Goal: Task Accomplishment & Management: Complete application form

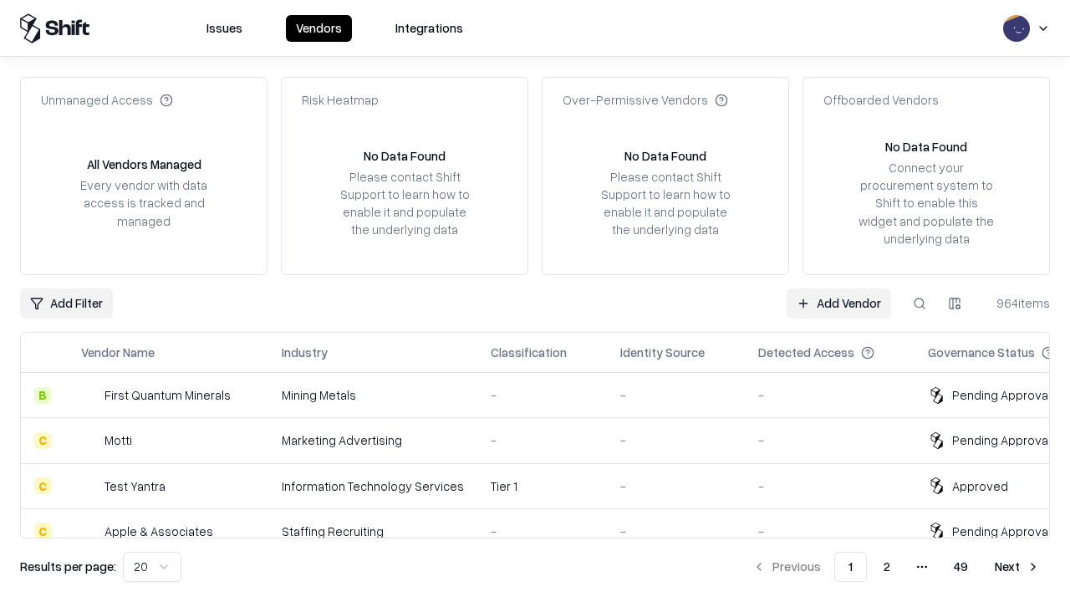
click at [839, 303] on link "Add Vendor" at bounding box center [839, 304] width 105 height 30
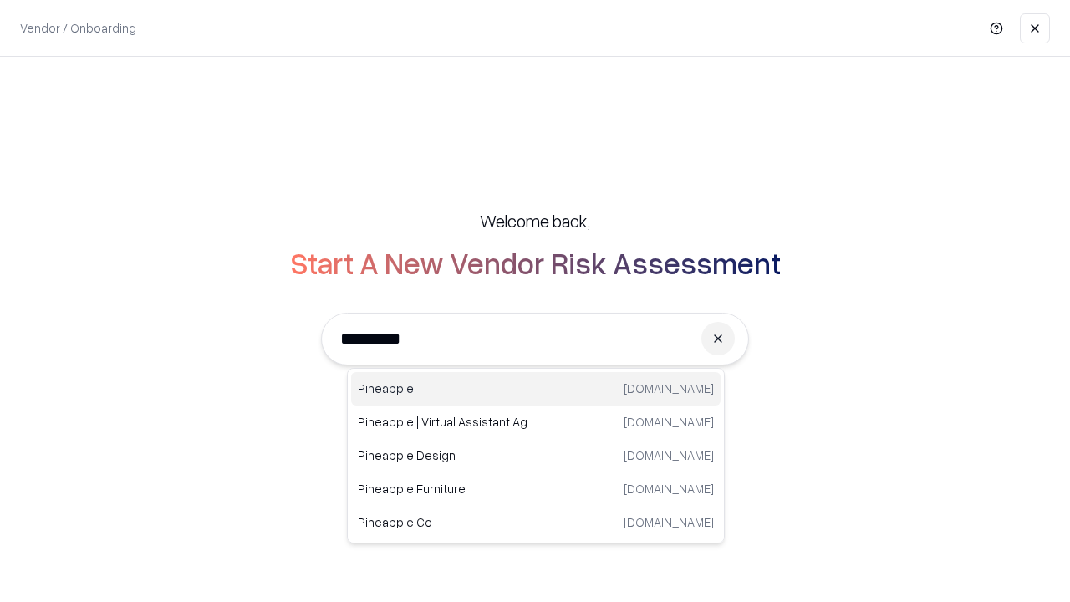
click at [536, 389] on div "Pineapple pineappleenergy.com" at bounding box center [536, 388] width 370 height 33
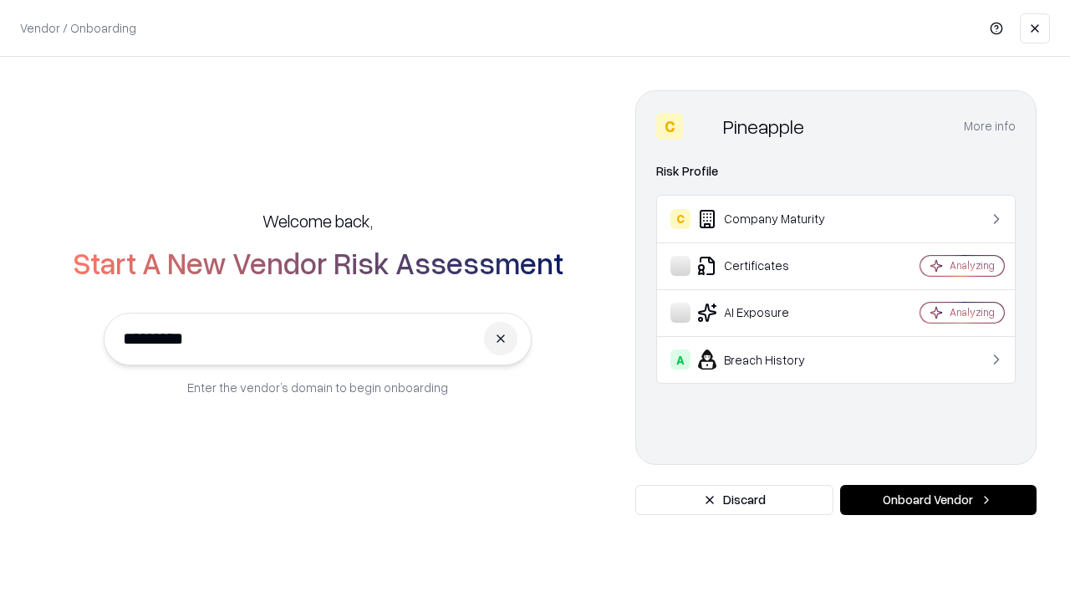
type input "*********"
click at [938, 500] on button "Onboard Vendor" at bounding box center [938, 500] width 197 height 30
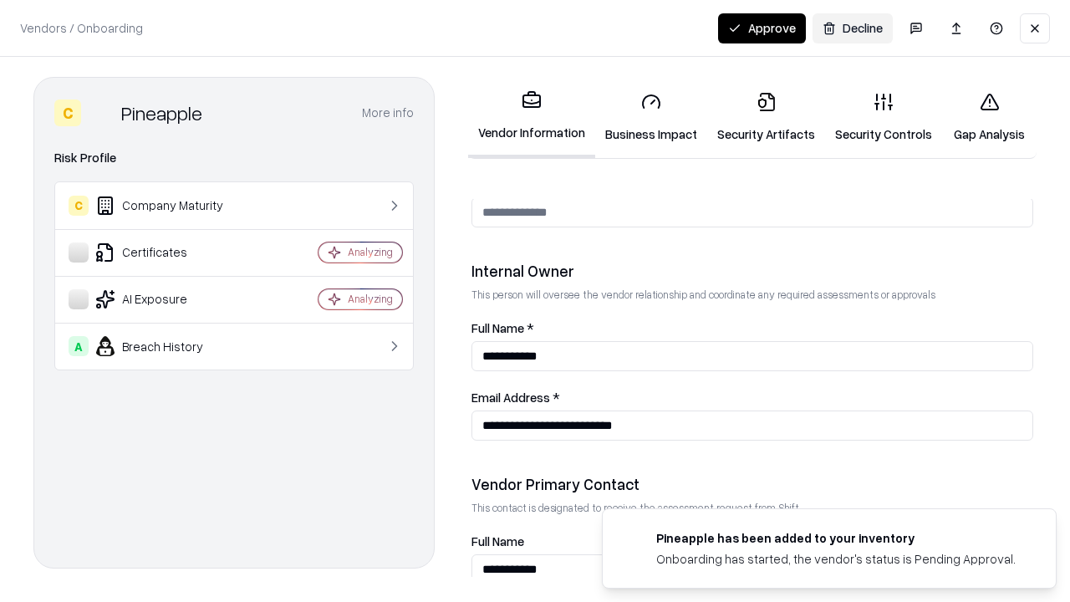
scroll to position [866, 0]
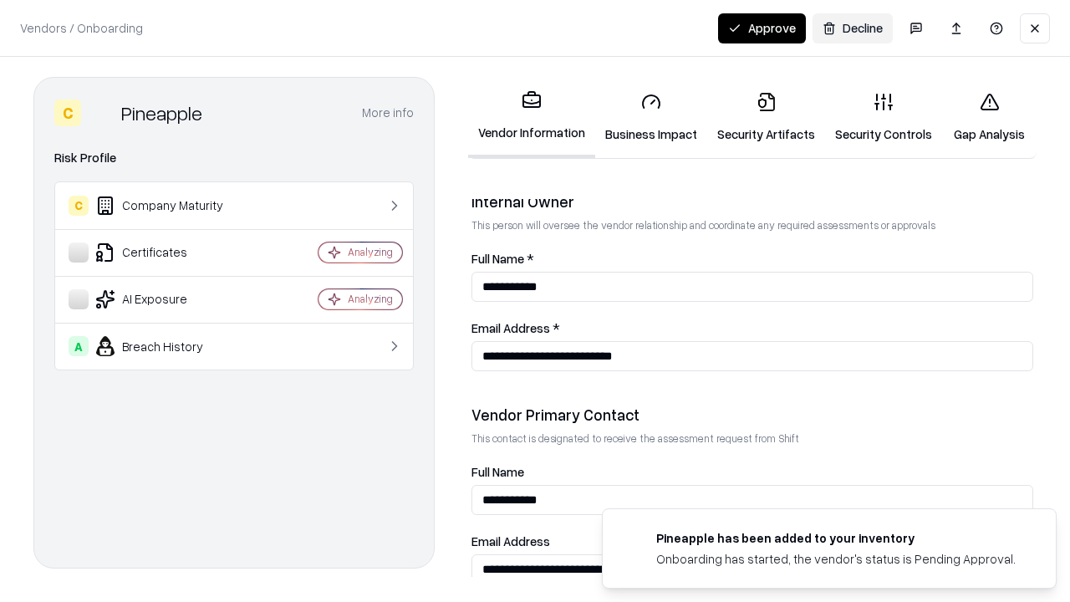
click at [766, 117] on link "Security Artifacts" at bounding box center [767, 118] width 118 height 78
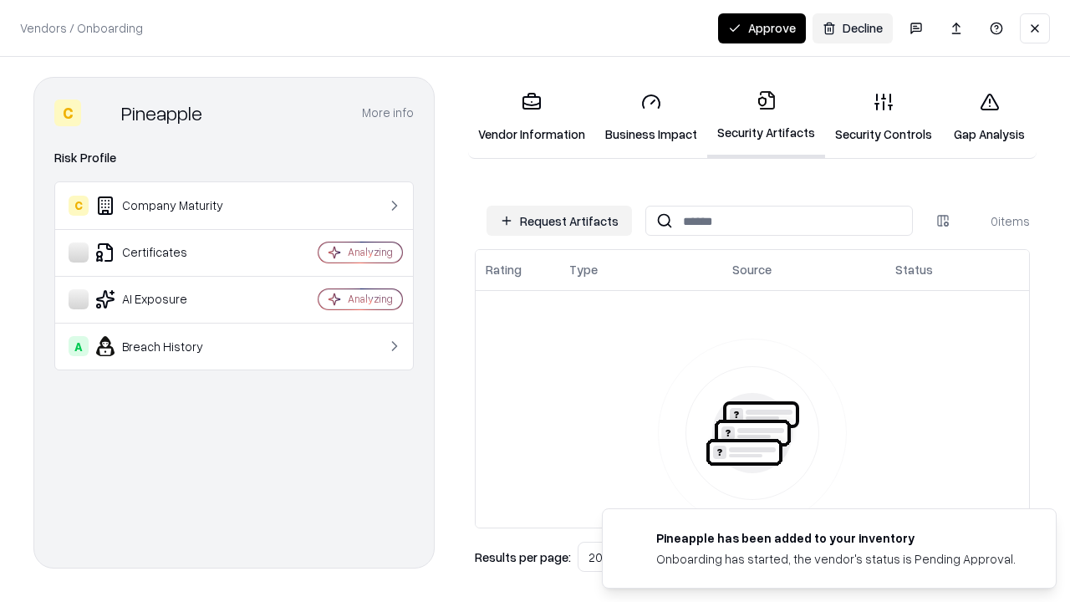
click at [559, 221] on button "Request Artifacts" at bounding box center [560, 221] width 146 height 30
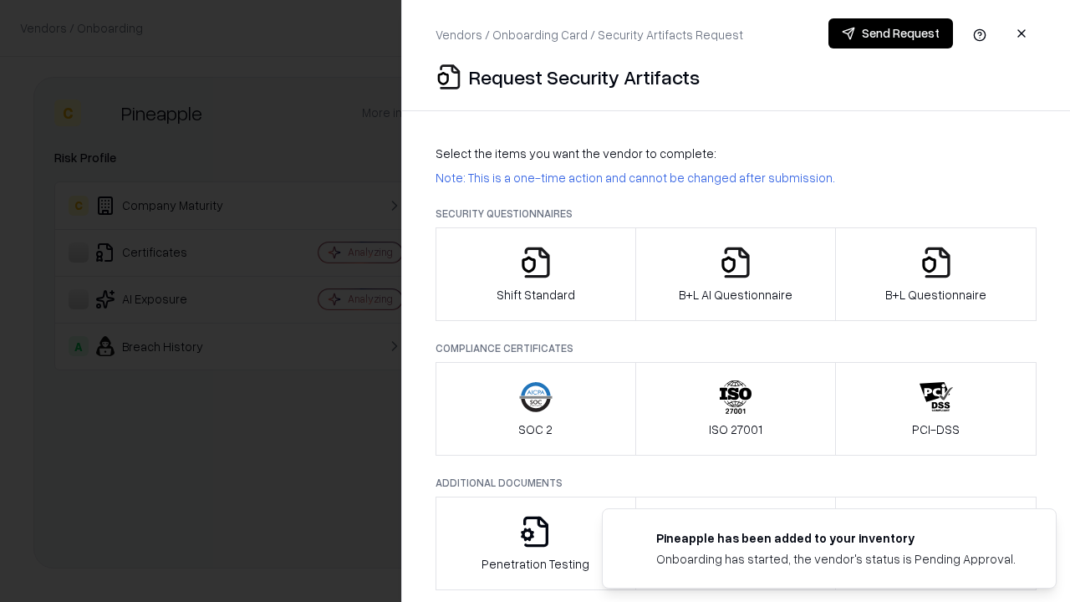
click at [936, 274] on icon "button" at bounding box center [936, 262] width 33 height 33
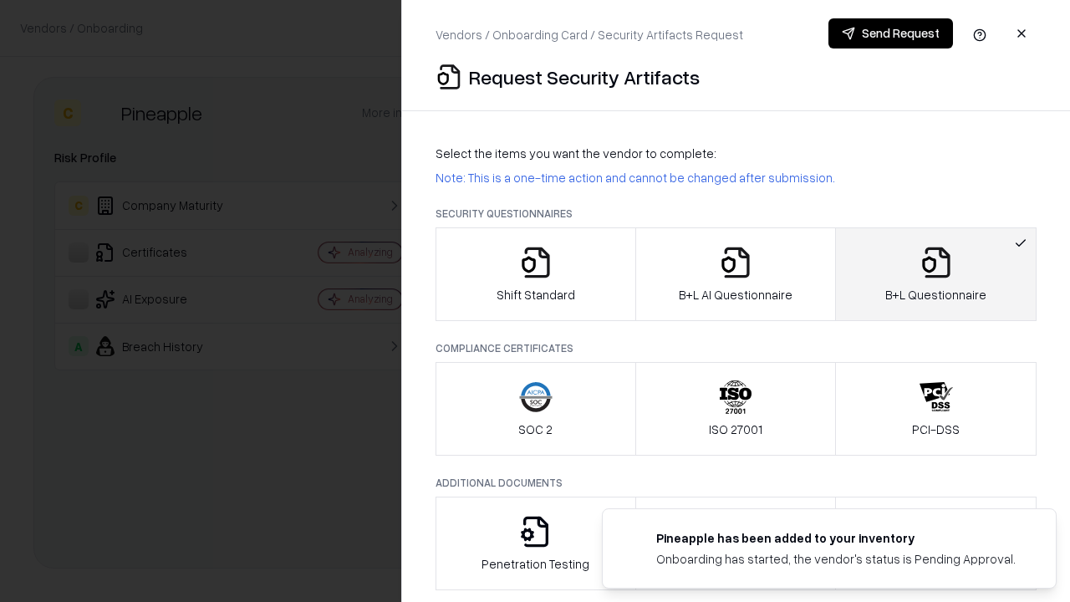
click at [735, 274] on icon "button" at bounding box center [735, 262] width 33 height 33
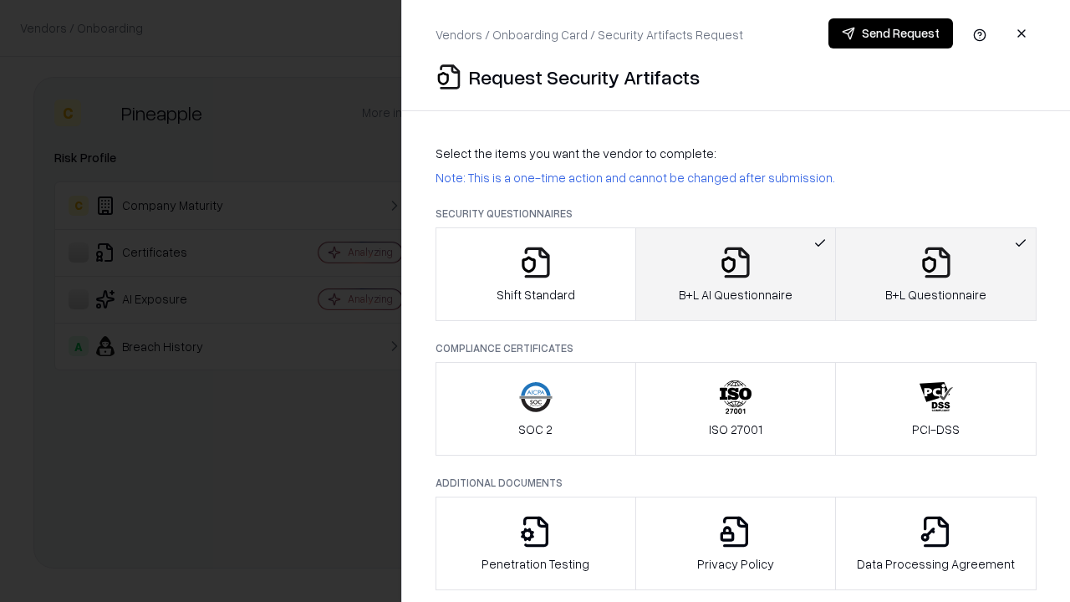
click at [891, 33] on button "Send Request" at bounding box center [891, 33] width 125 height 30
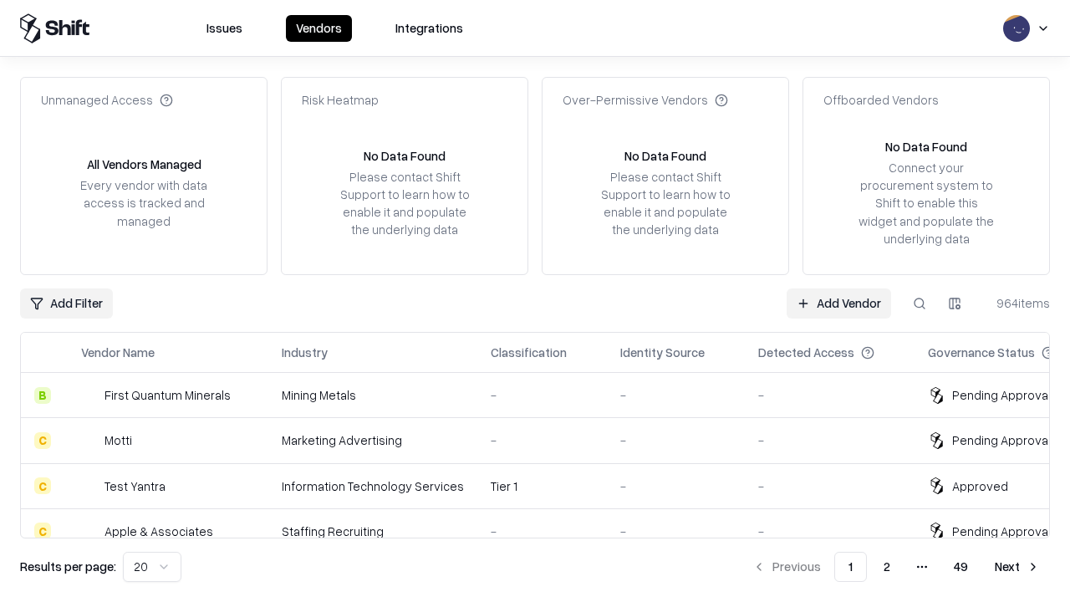
click at [920, 303] on button at bounding box center [920, 304] width 30 height 30
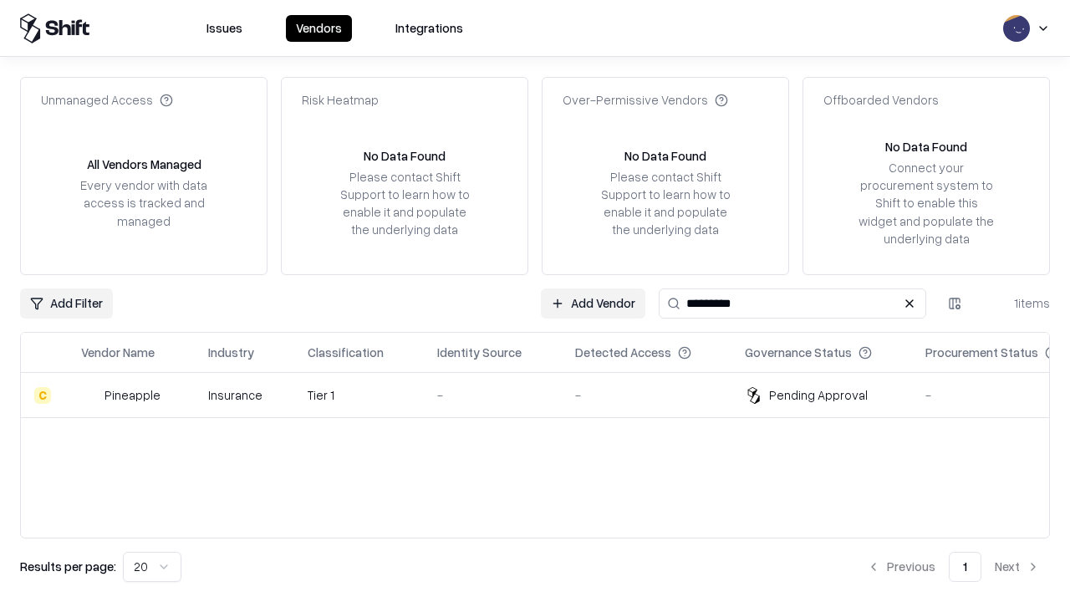
type input "*********"
click at [545, 395] on div "-" at bounding box center [492, 395] width 111 height 18
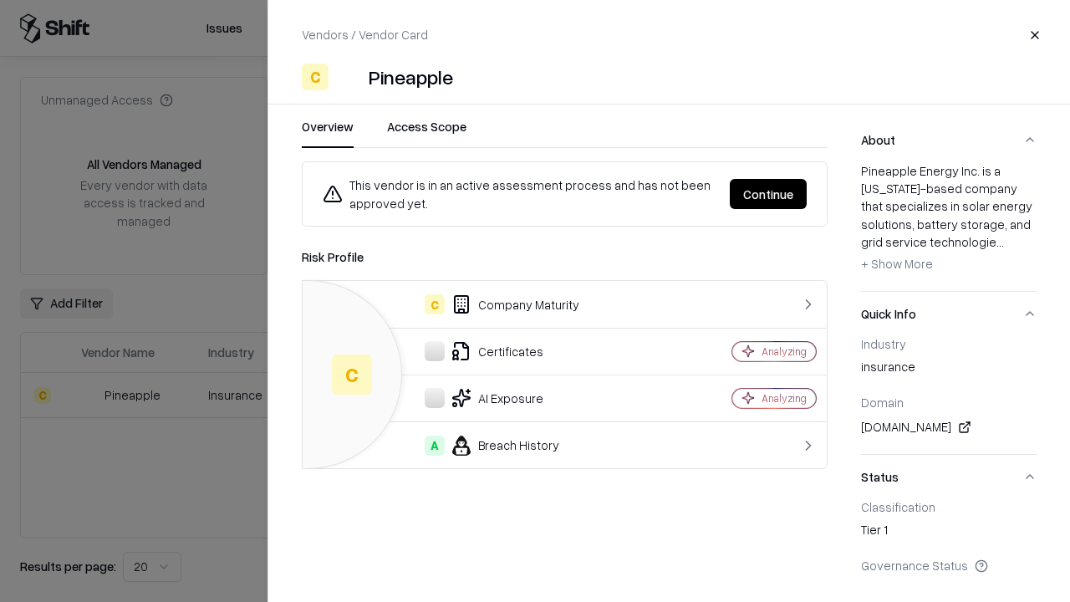
click at [769, 194] on button "Continue" at bounding box center [768, 194] width 77 height 30
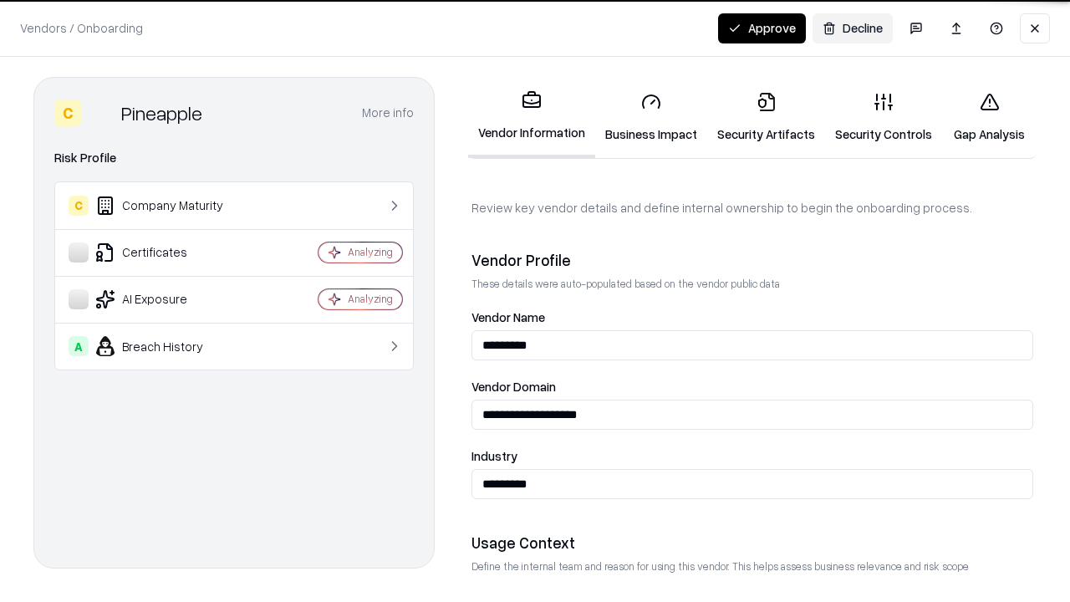
click at [766, 117] on link "Security Artifacts" at bounding box center [767, 118] width 118 height 78
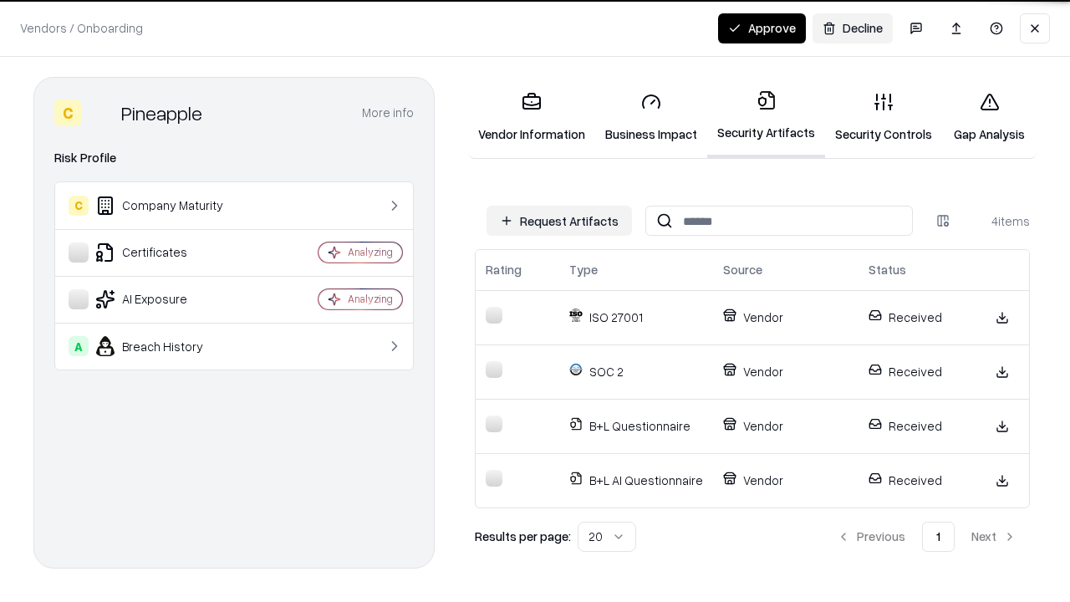
click at [762, 28] on button "Approve" at bounding box center [762, 28] width 88 height 30
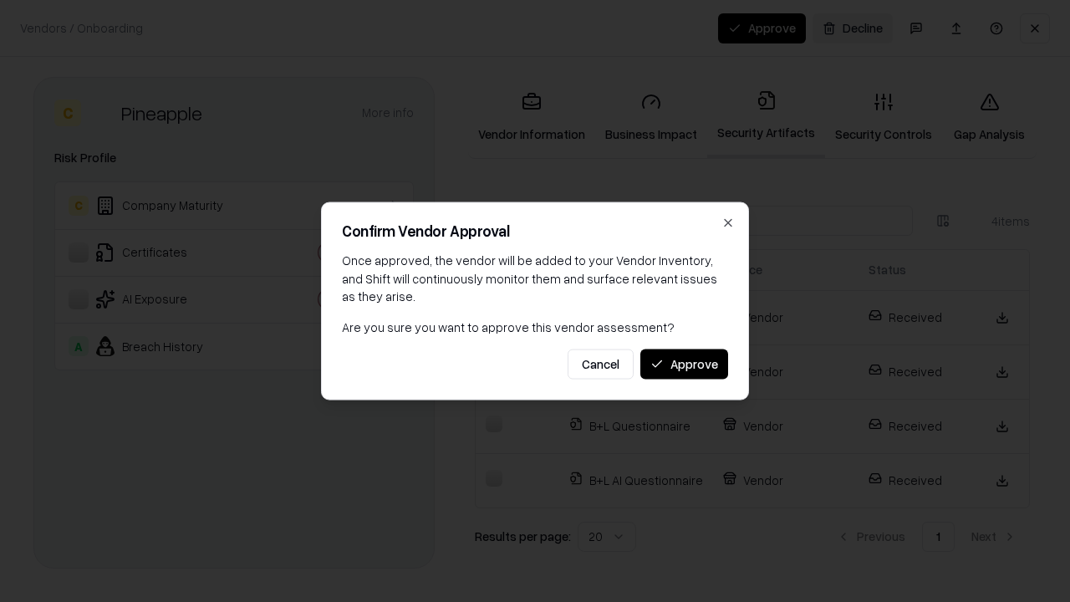
click at [684, 364] on button "Approve" at bounding box center [685, 364] width 88 height 30
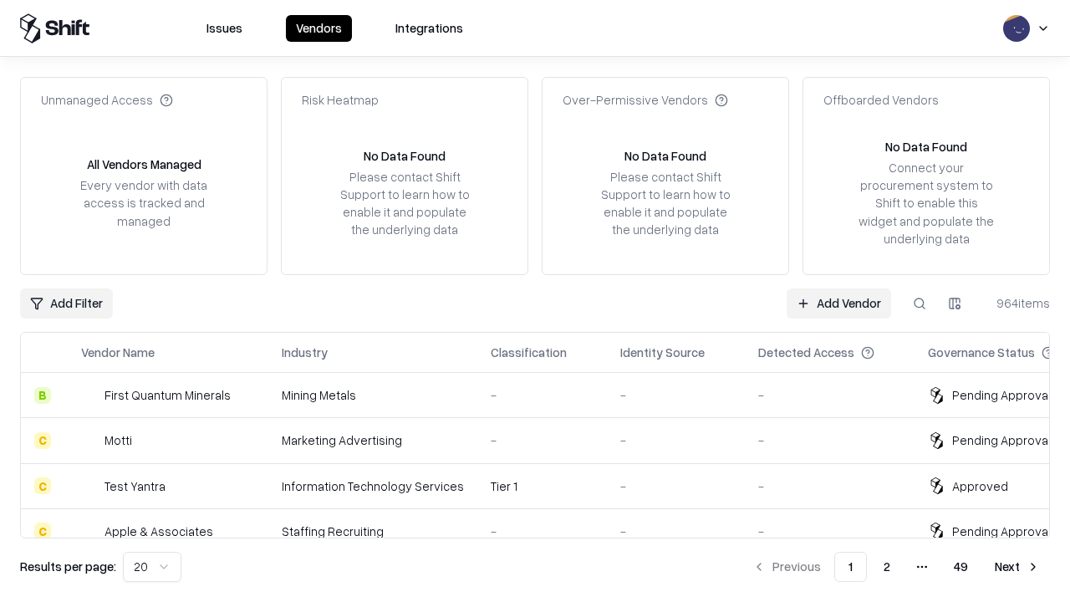
type input "*********"
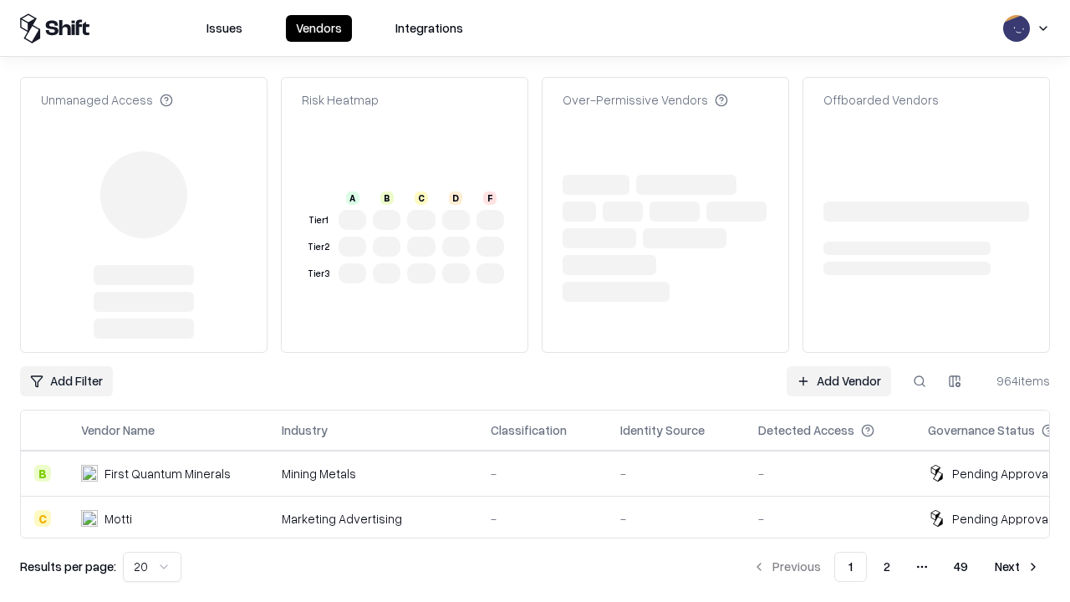
click at [839, 366] on link "Add Vendor" at bounding box center [839, 381] width 105 height 30
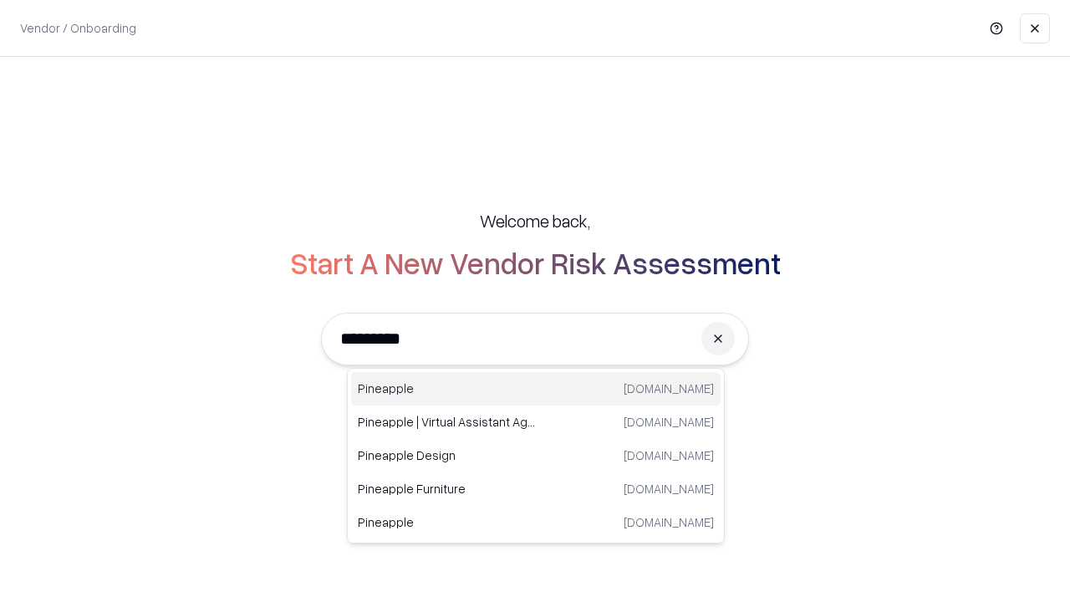
click at [536, 389] on div "Pineapple [DOMAIN_NAME]" at bounding box center [536, 388] width 370 height 33
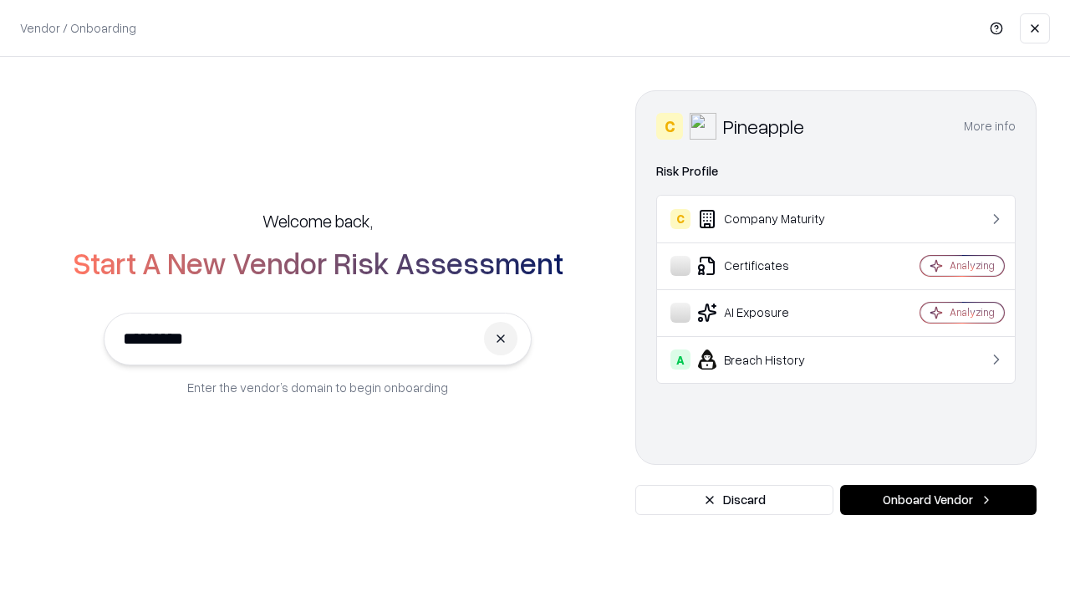
type input "*********"
click at [938, 500] on button "Onboard Vendor" at bounding box center [938, 500] width 197 height 30
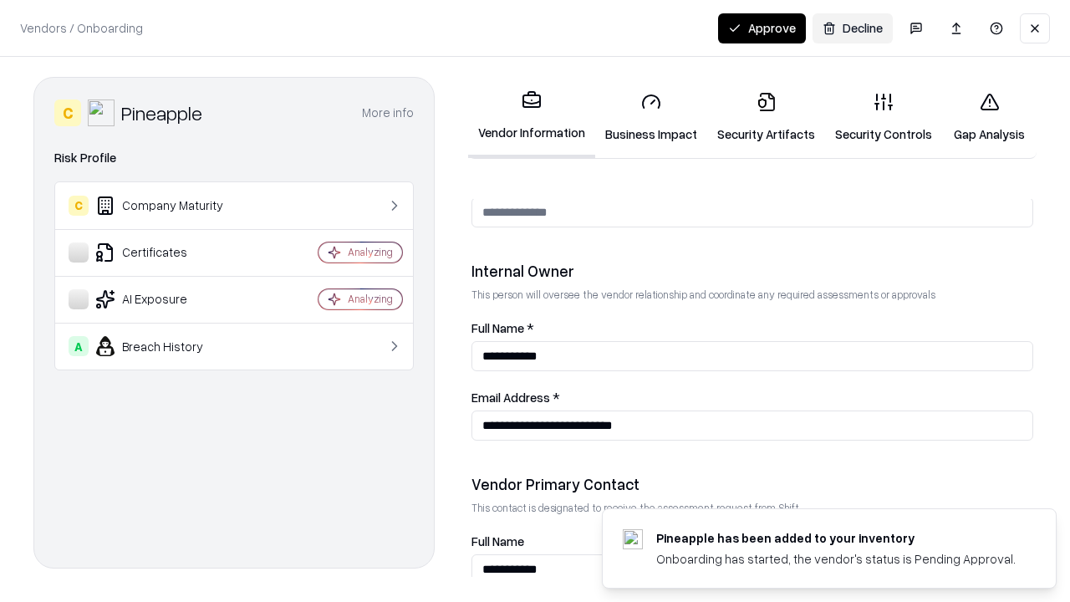
scroll to position [866, 0]
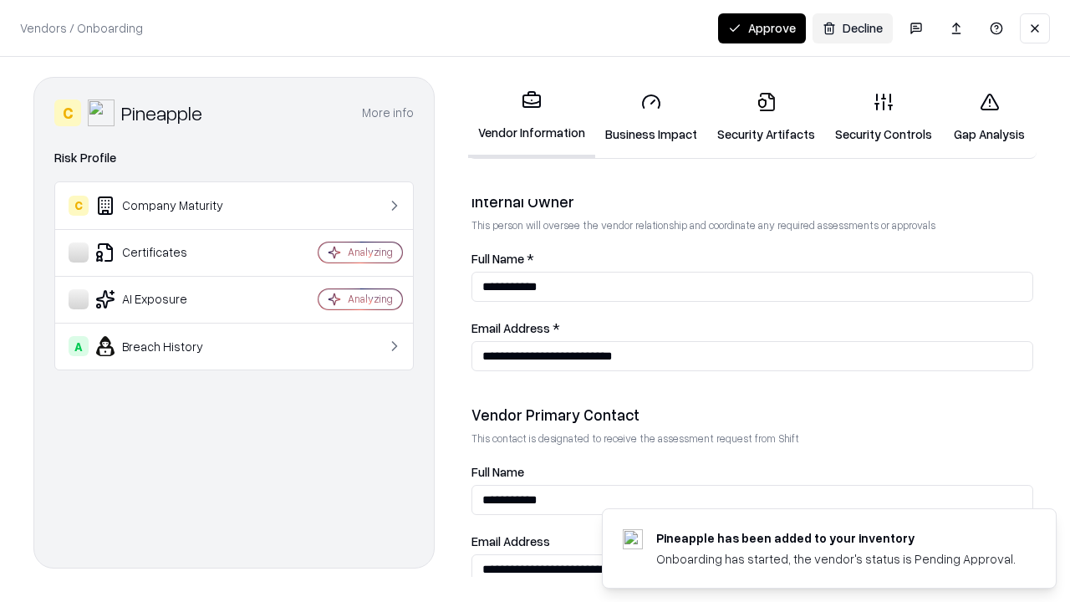
click at [762, 28] on button "Approve" at bounding box center [762, 28] width 88 height 30
